Goal: Information Seeking & Learning: Learn about a topic

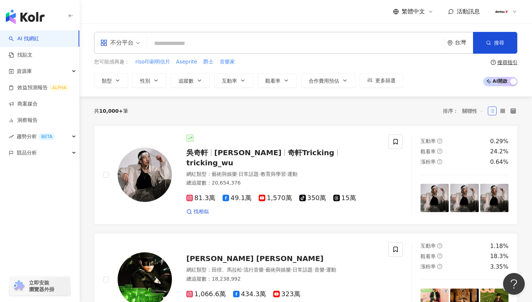
click at [209, 45] on input "search" at bounding box center [295, 44] width 291 height 14
type input "*"
type input "**"
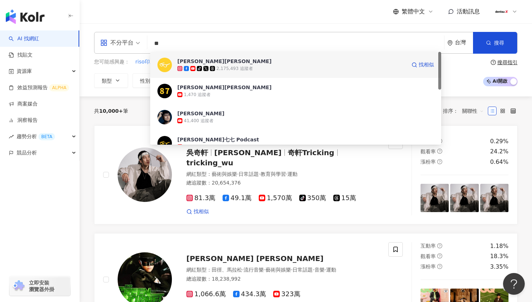
click at [265, 68] on div "tiktok-icon 2,175,493 追蹤者" at bounding box center [291, 68] width 229 height 7
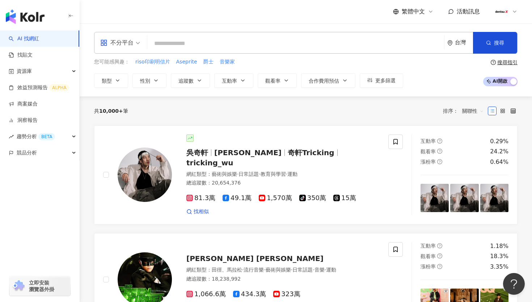
click at [251, 47] on input "search" at bounding box center [295, 44] width 291 height 14
type input "*"
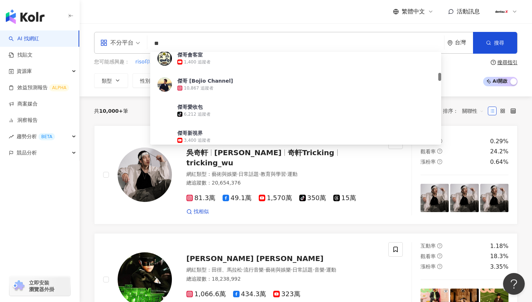
scroll to position [242, 0]
type input "******"
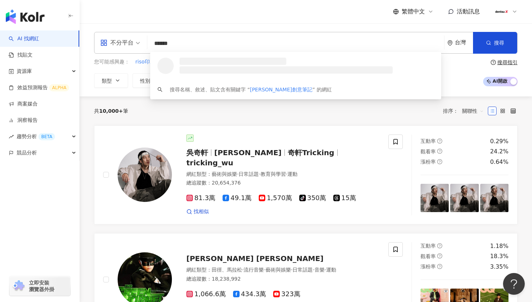
scroll to position [0, 0]
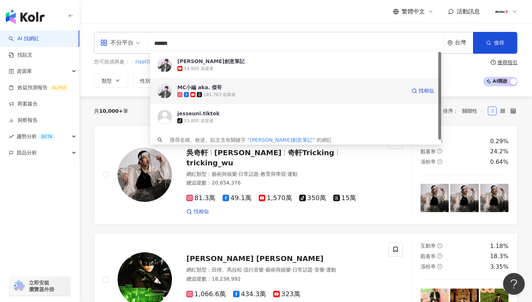
click at [255, 94] on div "181,783 追蹤者" at bounding box center [291, 94] width 229 height 7
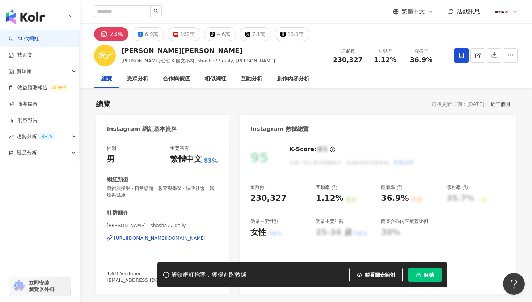
click at [431, 276] on span "解鎖" at bounding box center [429, 275] width 10 height 6
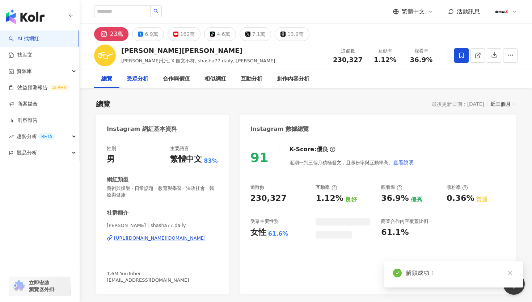
click at [139, 79] on div "受眾分析" at bounding box center [138, 79] width 22 height 9
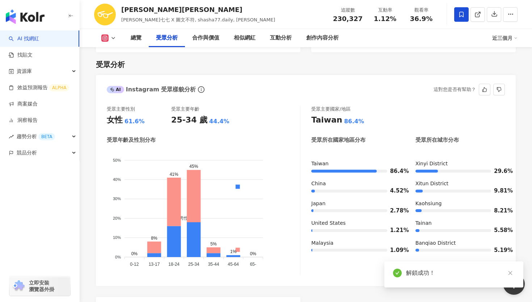
scroll to position [612, 0]
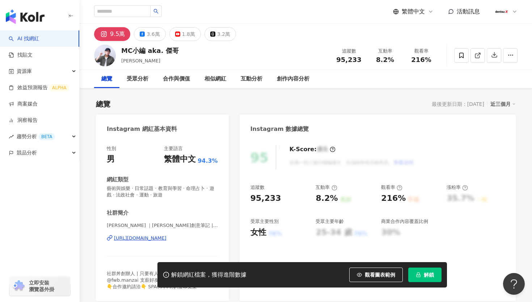
click at [426, 278] on button "解鎖" at bounding box center [425, 274] width 33 height 14
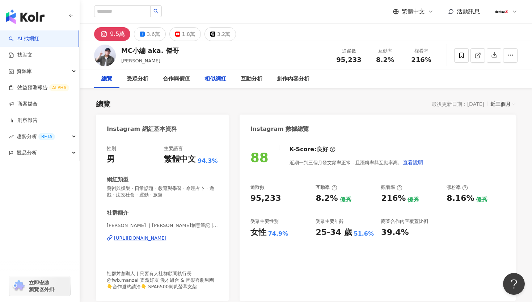
click at [209, 77] on div "相似網紅" at bounding box center [216, 79] width 22 height 9
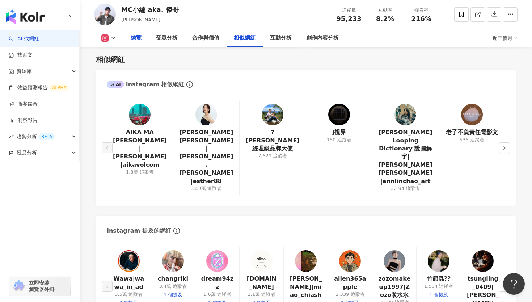
click at [139, 38] on div "總覽" at bounding box center [136, 38] width 11 height 9
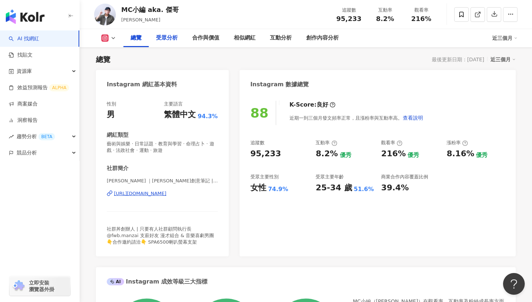
click at [171, 38] on div "受眾分析" at bounding box center [167, 38] width 22 height 9
